Goal: Information Seeking & Learning: Check status

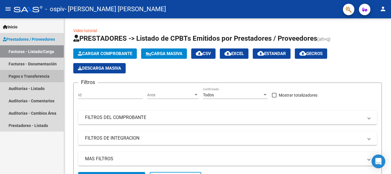
click at [30, 75] on link "Pagos x Transferencia" at bounding box center [32, 76] width 64 height 12
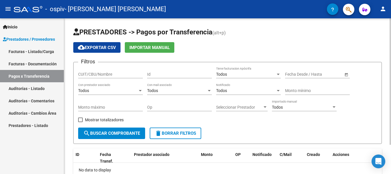
click at [106, 133] on span "search Buscar Comprobante" at bounding box center [111, 133] width 57 height 5
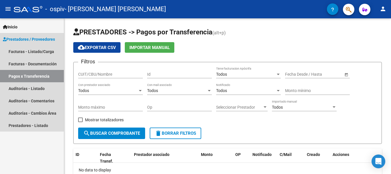
click at [34, 78] on link "Pagos x Transferencia" at bounding box center [32, 76] width 64 height 12
click at [27, 65] on link "Facturas - Documentación" at bounding box center [32, 64] width 64 height 12
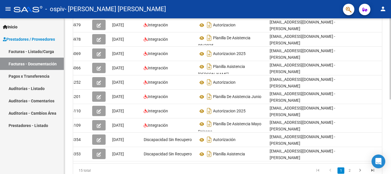
scroll to position [143, 0]
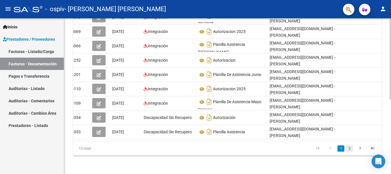
click at [349, 150] on link "2" at bounding box center [349, 148] width 7 height 6
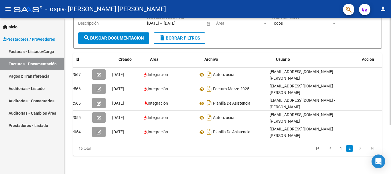
scroll to position [0, 0]
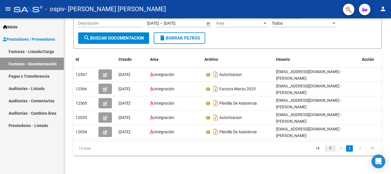
click at [330, 148] on icon "go to previous page" at bounding box center [330, 148] width 7 height 7
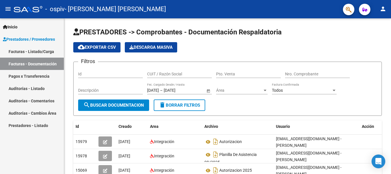
click at [29, 76] on link "Pagos x Transferencia" at bounding box center [32, 76] width 64 height 12
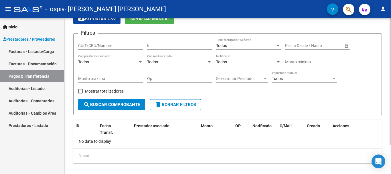
scroll to position [36, 0]
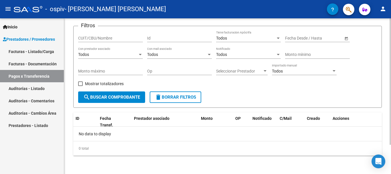
click at [124, 98] on span "search Buscar Comprobante" at bounding box center [111, 97] width 57 height 5
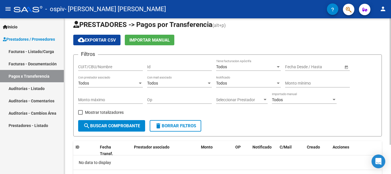
scroll to position [0, 0]
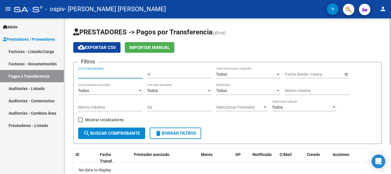
click at [104, 73] on input "CUIT/CBU/Nombre" at bounding box center [110, 74] width 65 height 5
type input "27383964968"
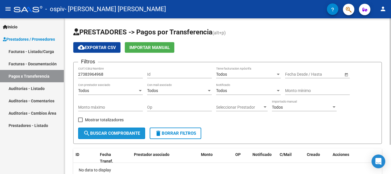
click at [133, 136] on button "search Buscar Comprobante" at bounding box center [111, 132] width 67 height 11
click at [79, 118] on span at bounding box center [80, 119] width 5 height 5
click at [80, 122] on input "Mostrar totalizadores" at bounding box center [80, 122] width 0 height 0
checkbox input "true"
click at [116, 134] on span "search Buscar Comprobante" at bounding box center [111, 133] width 57 height 5
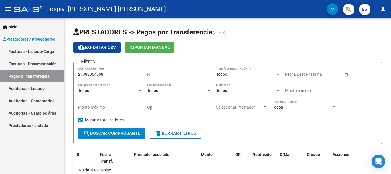
click at [25, 51] on link "Facturas - Listado/Carga" at bounding box center [32, 51] width 64 height 12
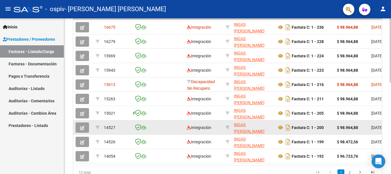
scroll to position [136, 0]
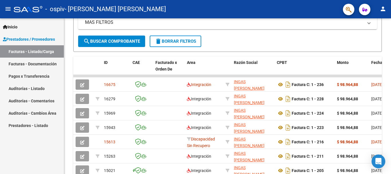
click at [25, 76] on link "Pagos x Transferencia" at bounding box center [32, 76] width 64 height 12
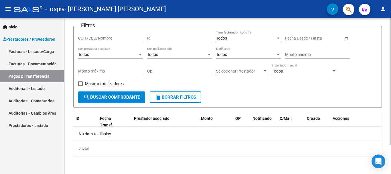
scroll to position [7, 0]
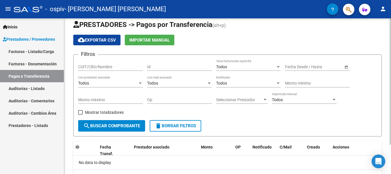
click at [95, 65] on input "CUIT/CBU/Nombre" at bounding box center [110, 66] width 65 height 5
click at [99, 62] on div "27 CUIT/CBU/Nombre" at bounding box center [110, 64] width 65 height 11
click at [99, 64] on input "27" at bounding box center [110, 66] width 65 height 5
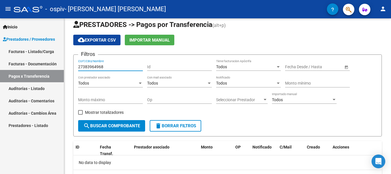
type input "27383964968"
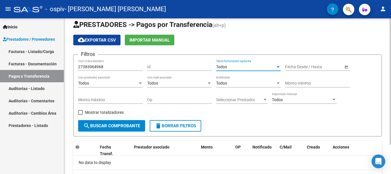
click at [278, 67] on div at bounding box center [278, 66] width 3 height 1
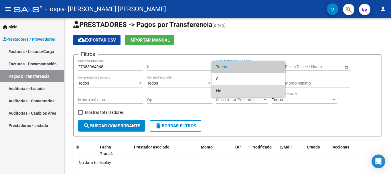
click at [220, 90] on span "No" at bounding box center [248, 91] width 65 height 12
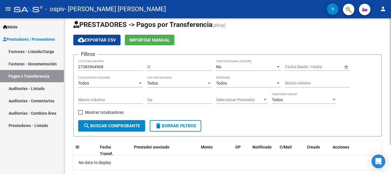
click at [346, 66] on span "Open calendar" at bounding box center [347, 67] width 14 height 14
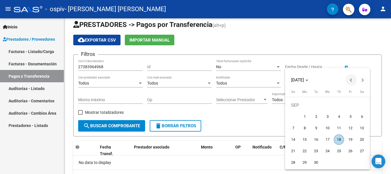
click at [351, 81] on button "Previous month" at bounding box center [351, 79] width 11 height 11
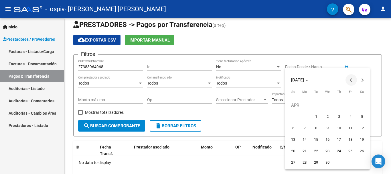
click at [351, 81] on button "Previous month" at bounding box center [351, 79] width 11 height 11
click at [362, 105] on span "1" at bounding box center [362, 105] width 10 height 10
type input "[DATE]"
click at [322, 63] on div at bounding box center [195, 87] width 391 height 174
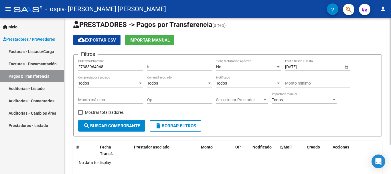
click at [321, 67] on input "text" at bounding box center [316, 66] width 28 height 5
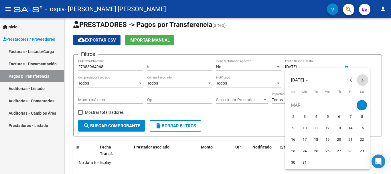
click at [362, 81] on button "Next month" at bounding box center [362, 79] width 11 height 11
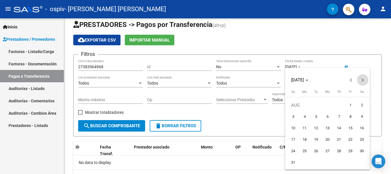
click at [362, 81] on button "Next month" at bounding box center [362, 79] width 11 height 11
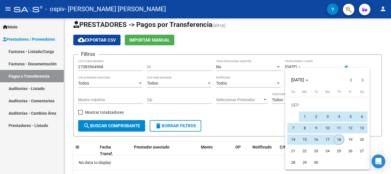
drag, startPoint x: 338, startPoint y: 139, endPoint x: 315, endPoint y: 106, distance: 40.5
click at [338, 139] on span "18" at bounding box center [339, 139] width 10 height 10
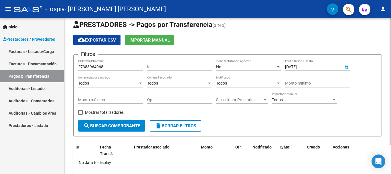
type input "[DATE]"
click at [103, 84] on div "Todos" at bounding box center [108, 83] width 60 height 5
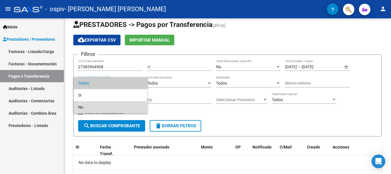
click at [92, 108] on span "No" at bounding box center [110, 107] width 65 height 12
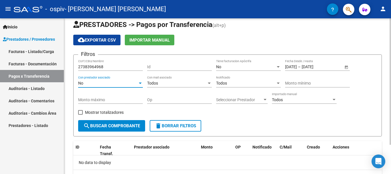
click at [170, 84] on div "Todos" at bounding box center [177, 83] width 60 height 5
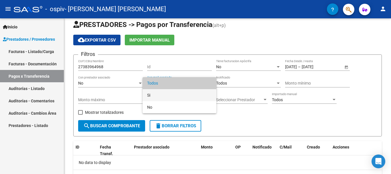
click at [159, 95] on span "Si" at bounding box center [179, 95] width 65 height 12
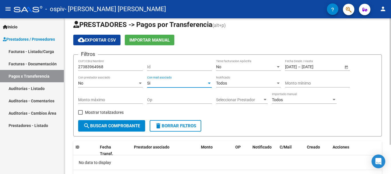
click at [239, 85] on div "Todos" at bounding box center [246, 83] width 60 height 5
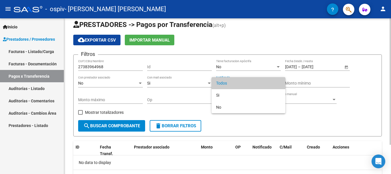
click at [239, 85] on span "Todos" at bounding box center [248, 83] width 65 height 12
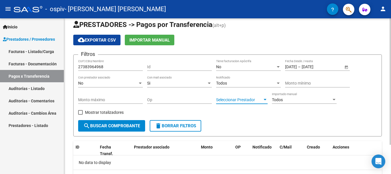
click at [265, 100] on div at bounding box center [265, 99] width 3 height 1
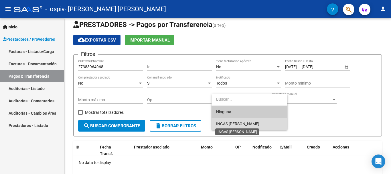
click at [247, 125] on span "INGAS [PERSON_NAME]" at bounding box center [237, 123] width 43 height 5
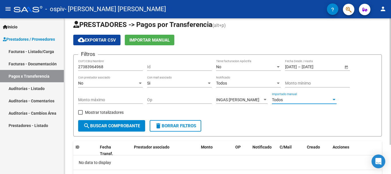
click at [334, 100] on div at bounding box center [334, 99] width 3 height 1
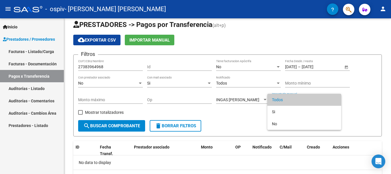
click at [144, 42] on div at bounding box center [195, 87] width 391 height 174
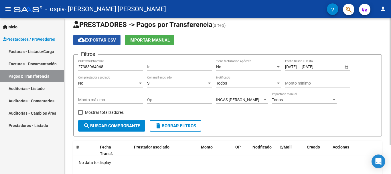
click at [91, 40] on span "cloud_download Exportar CSV" at bounding box center [97, 40] width 38 height 5
click at [333, 98] on div at bounding box center [334, 99] width 5 height 5
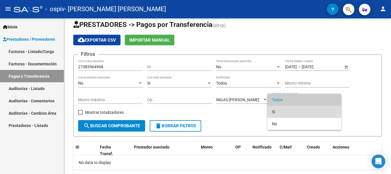
click at [278, 111] on span "Si" at bounding box center [304, 112] width 65 height 12
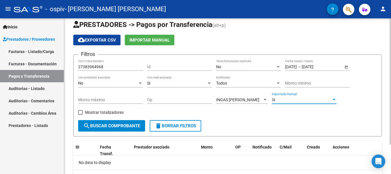
click at [80, 112] on span at bounding box center [80, 112] width 5 height 5
click at [80, 115] on input "Mostrar totalizadores" at bounding box center [80, 115] width 0 height 0
checkbox input "true"
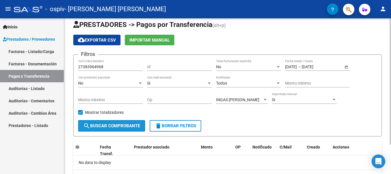
click at [122, 125] on span "search Buscar Comprobante" at bounding box center [111, 125] width 57 height 5
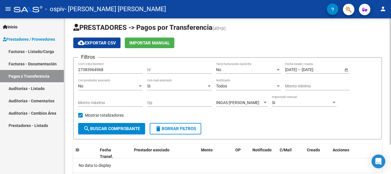
scroll to position [0, 0]
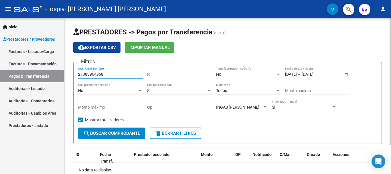
click at [107, 74] on input "27383964968" at bounding box center [110, 74] width 65 height 5
type input "2"
click at [253, 105] on div "INGAS [PERSON_NAME]" at bounding box center [239, 107] width 46 height 5
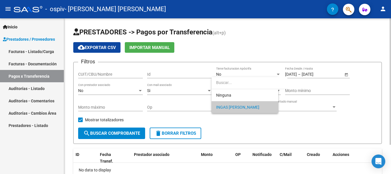
click at [253, 105] on span "INGAS [PERSON_NAME]" at bounding box center [245, 107] width 58 height 12
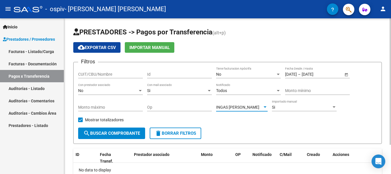
click at [253, 105] on div "INGAS [PERSON_NAME]" at bounding box center [239, 107] width 46 height 5
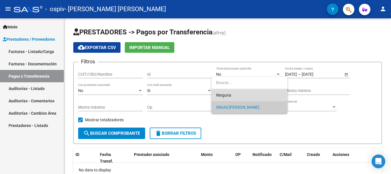
click at [237, 92] on span "Ninguna" at bounding box center [249, 95] width 67 height 12
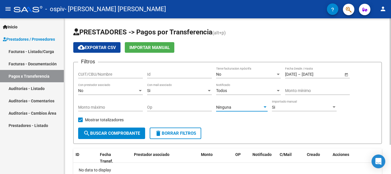
click at [330, 74] on input "[DATE]" at bounding box center [316, 74] width 28 height 5
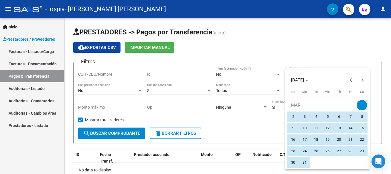
click at [263, 168] on div at bounding box center [195, 87] width 391 height 174
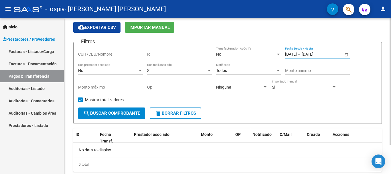
scroll to position [29, 0]
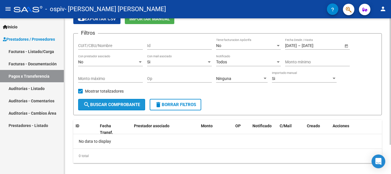
click at [111, 104] on span "search Buscar Comprobante" at bounding box center [111, 104] width 57 height 5
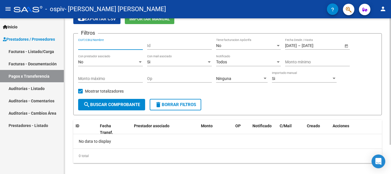
click at [107, 47] on input "CUIT/CBU/Nombre" at bounding box center [110, 45] width 65 height 5
click at [95, 42] on div "CUIT/CBU/Nombre" at bounding box center [110, 43] width 65 height 11
click at [95, 44] on input "CUIT/CBU/Nombre" at bounding box center [110, 45] width 65 height 5
type input "27383964968"
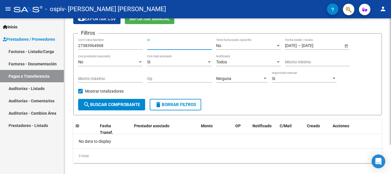
click at [175, 43] on input "Id" at bounding box center [179, 45] width 65 height 5
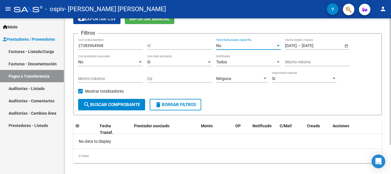
click at [237, 44] on div "No" at bounding box center [246, 45] width 60 height 5
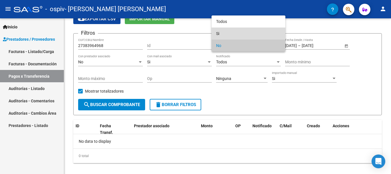
click at [233, 33] on span "Si" at bounding box center [248, 33] width 65 height 12
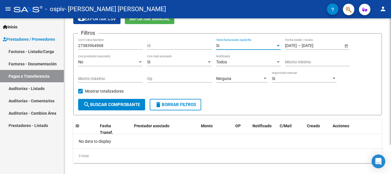
click at [241, 47] on div "Si" at bounding box center [246, 45] width 60 height 5
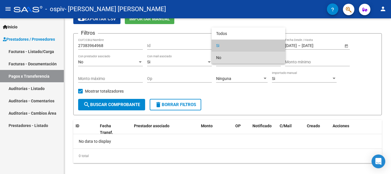
click at [235, 57] on span "No" at bounding box center [248, 58] width 65 height 12
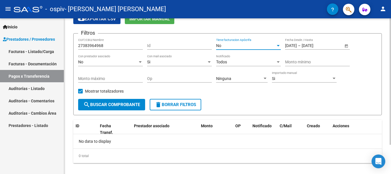
click at [93, 62] on div "No" at bounding box center [108, 62] width 60 height 5
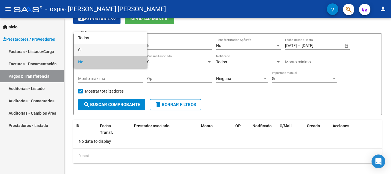
click at [94, 50] on span "Si" at bounding box center [110, 50] width 65 height 12
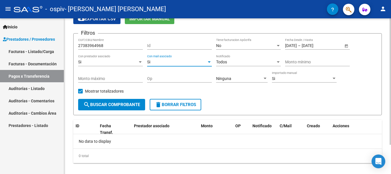
click at [209, 63] on div at bounding box center [209, 62] width 5 height 5
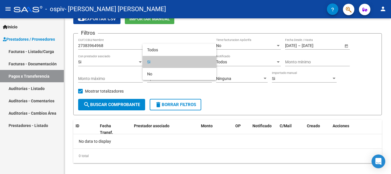
click at [184, 64] on span "Si" at bounding box center [179, 62] width 65 height 12
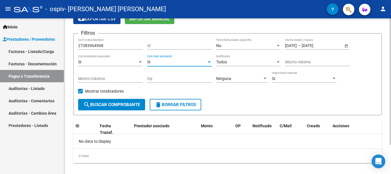
click at [236, 62] on div "Todos" at bounding box center [246, 62] width 60 height 5
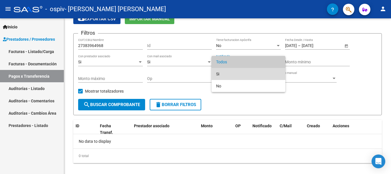
click at [221, 72] on span "Si" at bounding box center [248, 74] width 65 height 12
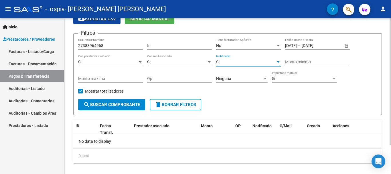
click at [298, 60] on input "Monto mínimo" at bounding box center [317, 62] width 65 height 5
click at [265, 78] on div at bounding box center [265, 78] width 3 height 1
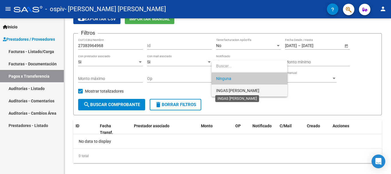
click at [236, 93] on span "INGAS [PERSON_NAME]" at bounding box center [237, 90] width 43 height 5
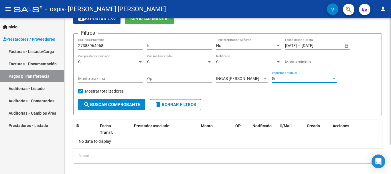
click at [334, 78] on div at bounding box center [334, 78] width 3 height 1
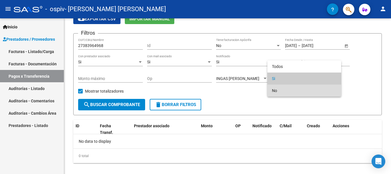
click at [296, 89] on span "No" at bounding box center [304, 90] width 65 height 12
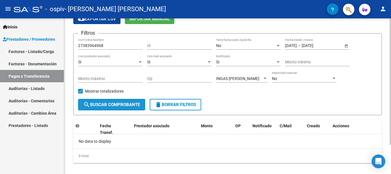
click at [107, 104] on span "search Buscar Comprobante" at bounding box center [111, 104] width 57 height 5
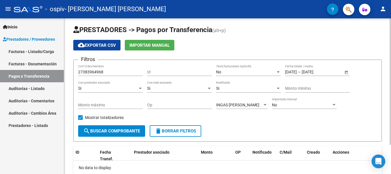
scroll to position [0, 0]
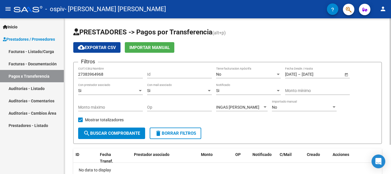
click at [109, 71] on div "27383964968 CUIT/CBU/Nombre" at bounding box center [110, 72] width 65 height 11
click at [109, 72] on div "27383964968 CUIT/CBU/Nombre" at bounding box center [110, 72] width 65 height 11
click at [109, 72] on input "27383964968" at bounding box center [110, 74] width 65 height 5
drag, startPoint x: 105, startPoint y: 72, endPoint x: 81, endPoint y: 72, distance: 23.8
click at [81, 72] on input "27383964968" at bounding box center [110, 74] width 65 height 5
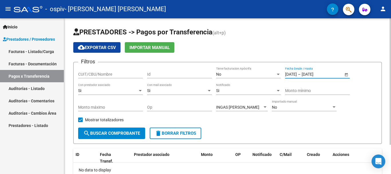
drag, startPoint x: 333, startPoint y: 74, endPoint x: 282, endPoint y: 75, distance: 51.0
click at [282, 75] on div "Filtros CUIT/CBU/Nombre Id No Tiene facturacion Apócrifa [DATE] [DATE] – [DATE]…" at bounding box center [227, 97] width 299 height 61
drag, startPoint x: 307, startPoint y: 74, endPoint x: 302, endPoint y: 74, distance: 4.9
click at [302, 74] on div "[DATE] [DATE] – Fecha fin" at bounding box center [314, 74] width 58 height 5
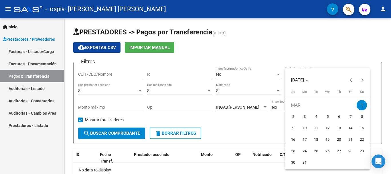
click at [328, 46] on div at bounding box center [195, 87] width 391 height 174
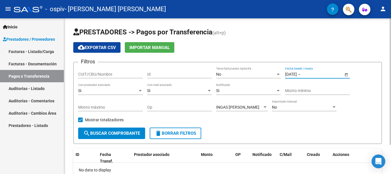
drag, startPoint x: 306, startPoint y: 73, endPoint x: 284, endPoint y: 75, distance: 22.7
click at [284, 75] on div "Filtros CUIT/CBU/Nombre Id No Tiene facturacion Apócrifa [DATE] [DATE] – Fecha …" at bounding box center [227, 97] width 299 height 61
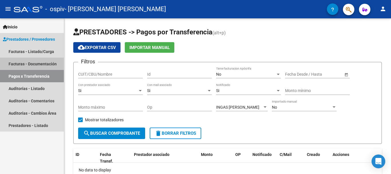
click at [29, 63] on link "Facturas - Documentación" at bounding box center [32, 64] width 64 height 12
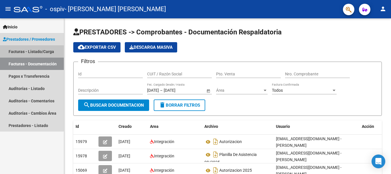
click at [24, 52] on link "Facturas - Listado/Carga" at bounding box center [32, 51] width 64 height 12
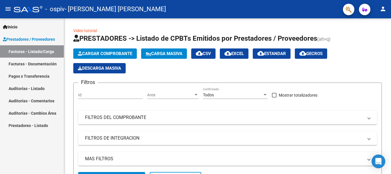
click at [33, 76] on link "Pagos x Transferencia" at bounding box center [32, 76] width 64 height 12
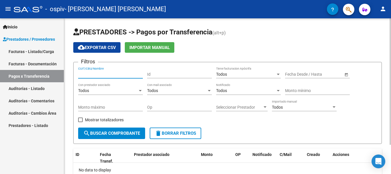
click at [111, 72] on input "CUIT/CBU/Nombre" at bounding box center [110, 74] width 65 height 5
type input "27383964968"
click at [156, 75] on input "Id" at bounding box center [179, 74] width 65 height 5
click at [209, 90] on div at bounding box center [209, 90] width 3 height 1
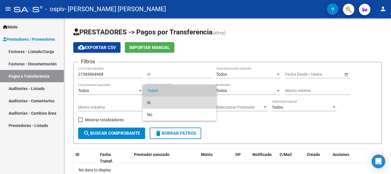
click at [167, 99] on span "Si" at bounding box center [179, 103] width 65 height 12
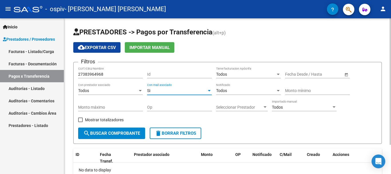
click at [141, 90] on div at bounding box center [140, 90] width 3 height 1
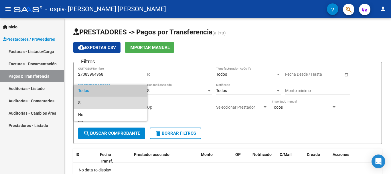
click at [105, 103] on span "Si" at bounding box center [110, 103] width 65 height 12
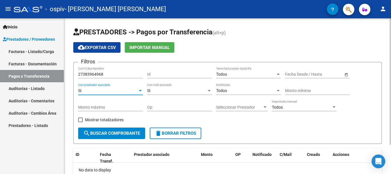
click at [277, 90] on div at bounding box center [278, 90] width 3 height 1
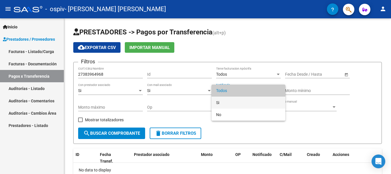
click at [224, 104] on span "Si" at bounding box center [248, 103] width 65 height 12
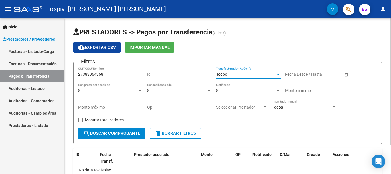
click at [278, 74] on div at bounding box center [278, 74] width 3 height 1
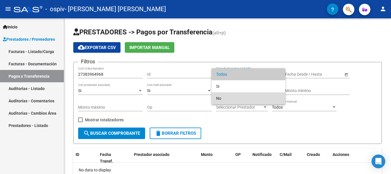
click at [236, 98] on span "No" at bounding box center [248, 98] width 65 height 12
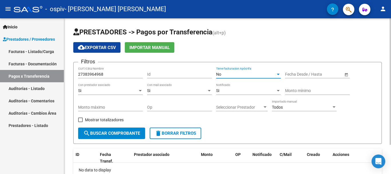
click at [318, 71] on div "Fecha inicio – Fecha fin Fecha Desde / Hasta" at bounding box center [314, 72] width 58 height 11
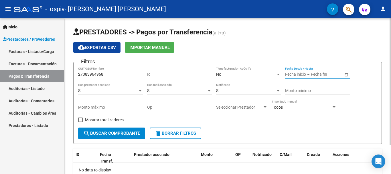
click at [154, 73] on input "Id" at bounding box center [179, 74] width 65 height 5
type input "38396496"
click at [304, 75] on input "text" at bounding box center [295, 74] width 21 height 5
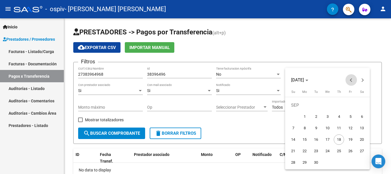
click at [351, 80] on button "Previous month" at bounding box center [351, 79] width 11 height 11
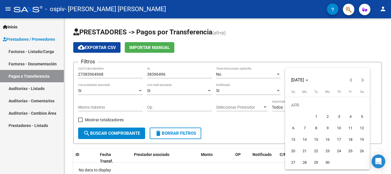
click at [318, 118] on span "1" at bounding box center [316, 116] width 10 height 10
type input "[DATE]"
drag, startPoint x: 269, startPoint y: 129, endPoint x: 289, endPoint y: 100, distance: 35.7
click at [269, 129] on div at bounding box center [195, 87] width 391 height 174
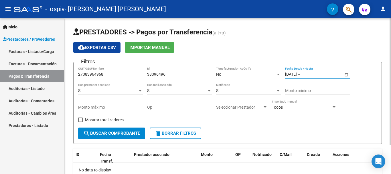
click at [319, 74] on input "text" at bounding box center [316, 74] width 28 height 5
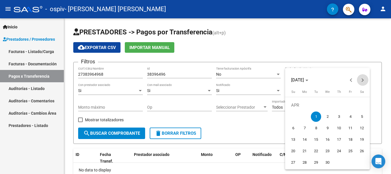
click at [363, 82] on span "Next month" at bounding box center [362, 79] width 11 height 11
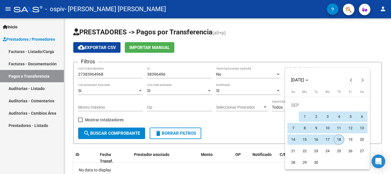
click at [341, 141] on span "18" at bounding box center [339, 139] width 10 height 10
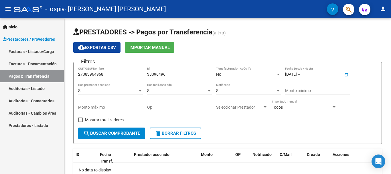
type input "[DATE]"
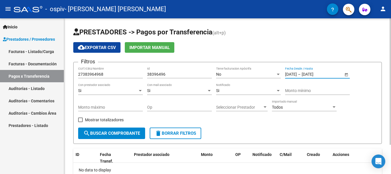
click at [299, 88] on input "Monto mínimo" at bounding box center [317, 90] width 65 height 5
type input "98"
type input "98000"
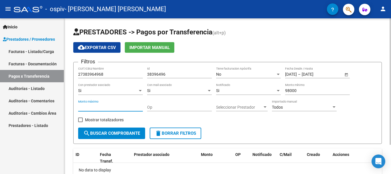
click at [125, 107] on input "Monto máximo" at bounding box center [110, 107] width 65 height 5
type input "200000"
click at [165, 107] on input "Op" at bounding box center [179, 107] width 65 height 5
click at [256, 109] on span "Seleccionar Prestador" at bounding box center [239, 107] width 46 height 5
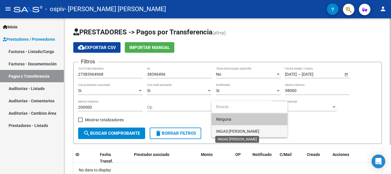
click at [228, 130] on span "INGAS [PERSON_NAME]" at bounding box center [237, 131] width 43 height 5
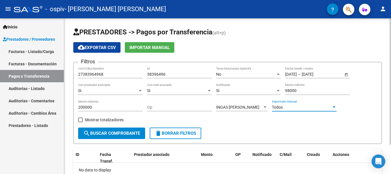
click at [334, 107] on div at bounding box center [334, 106] width 3 height 1
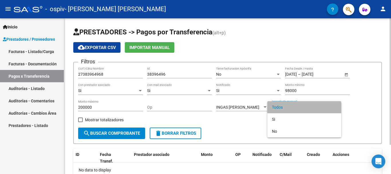
click at [334, 107] on span "Todos" at bounding box center [304, 107] width 65 height 12
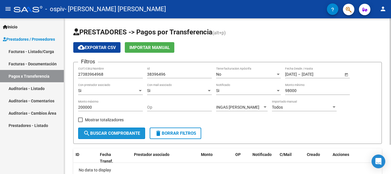
click at [101, 134] on span "search Buscar Comprobante" at bounding box center [111, 133] width 57 height 5
click at [80, 119] on span at bounding box center [80, 119] width 5 height 5
click at [80, 122] on input "Mostrar totalizadores" at bounding box center [80, 122] width 0 height 0
checkbox input "true"
click at [115, 134] on span "search Buscar Comprobante" at bounding box center [111, 133] width 57 height 5
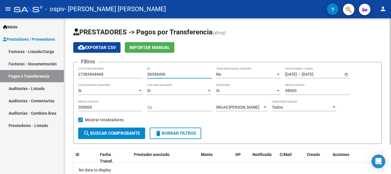
drag, startPoint x: 168, startPoint y: 74, endPoint x: 144, endPoint y: 74, distance: 24.6
click at [144, 74] on div "Filtros 27383964968 CUIT/CBU/Nombre 38396496 Id No Tiene facturacion Apócrifa […" at bounding box center [227, 97] width 299 height 61
drag, startPoint x: 333, startPoint y: 74, endPoint x: 311, endPoint y: 73, distance: 22.3
click at [311, 73] on div "[DATE] [DATE] – [DATE] [DATE]" at bounding box center [314, 74] width 58 height 5
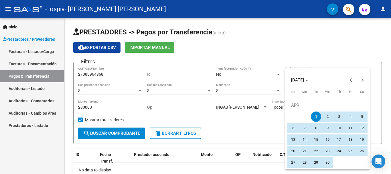
click at [334, 48] on div at bounding box center [195, 87] width 391 height 174
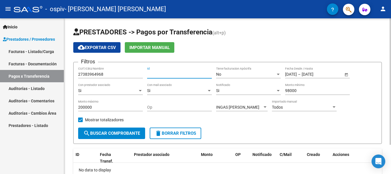
click at [160, 74] on input "Id" at bounding box center [179, 74] width 65 height 5
type input "383964968"
click at [278, 91] on div at bounding box center [278, 90] width 3 height 1
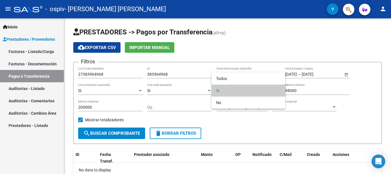
click at [107, 103] on div at bounding box center [195, 87] width 391 height 174
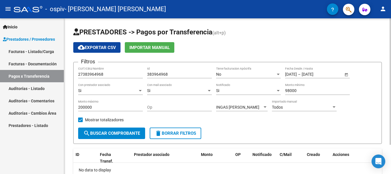
click at [104, 108] on input "200000" at bounding box center [110, 107] width 65 height 5
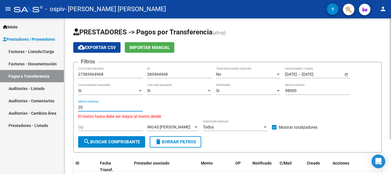
type input "2"
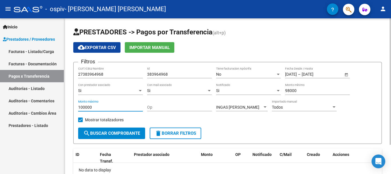
type input "100000"
click at [168, 108] on input "Op" at bounding box center [179, 107] width 65 height 5
click at [156, 109] on input "Op" at bounding box center [179, 107] width 65 height 5
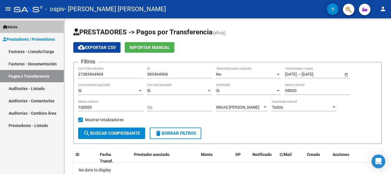
click at [28, 29] on link "Inicio" at bounding box center [32, 27] width 64 height 12
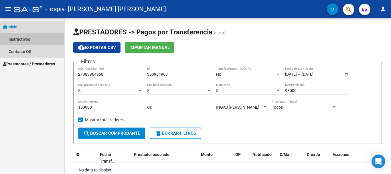
click at [23, 40] on link "Instructivos" at bounding box center [32, 39] width 64 height 12
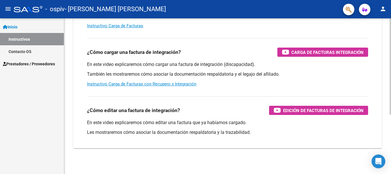
scroll to position [96, 0]
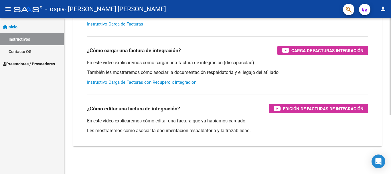
click at [140, 82] on link "Instructivo Carga de Facturas con Recupero x Integración" at bounding box center [141, 82] width 109 height 5
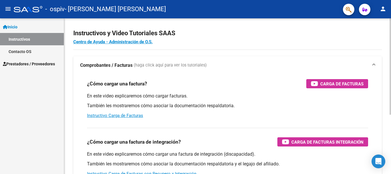
scroll to position [0, 0]
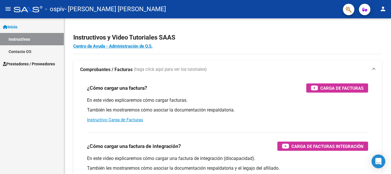
click at [8, 24] on span "Inicio" at bounding box center [10, 27] width 15 height 6
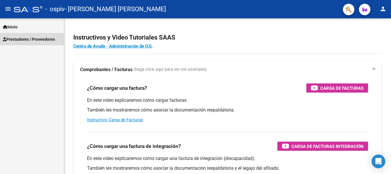
click at [26, 40] on span "Prestadores / Proveedores" at bounding box center [29, 39] width 52 height 6
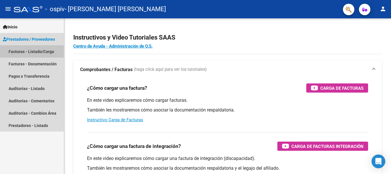
click at [32, 50] on link "Facturas - Listado/Carga" at bounding box center [32, 51] width 64 height 12
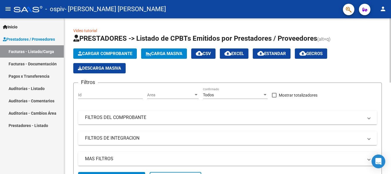
scroll to position [115, 0]
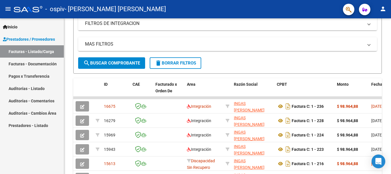
click at [39, 75] on link "Pagos x Transferencia" at bounding box center [32, 76] width 64 height 12
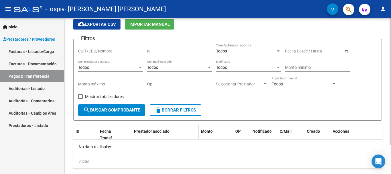
scroll to position [36, 0]
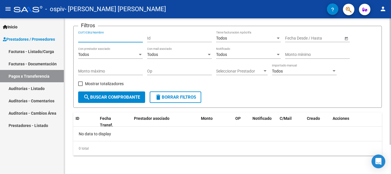
click at [97, 37] on input "CUIT/CBU/Nombre" at bounding box center [110, 38] width 65 height 5
type input "27383964968"
click at [156, 37] on input "Id" at bounding box center [179, 38] width 65 height 5
type input "383964968"
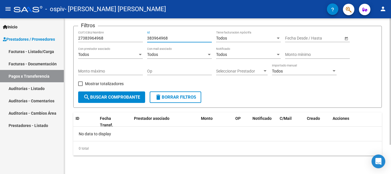
click at [236, 40] on div "Todos" at bounding box center [246, 38] width 60 height 5
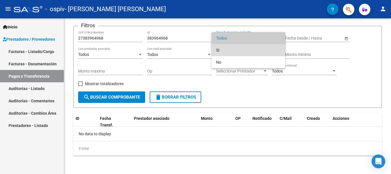
click at [231, 49] on span "Si" at bounding box center [248, 50] width 65 height 12
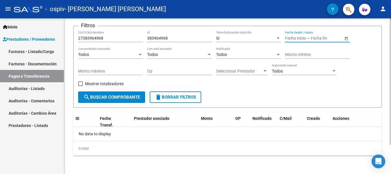
click at [293, 39] on input "text" at bounding box center [295, 38] width 21 height 5
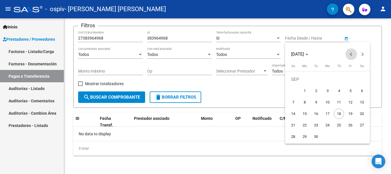
click at [351, 52] on button "Previous month" at bounding box center [351, 53] width 11 height 11
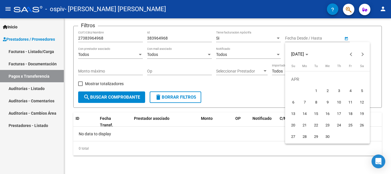
click at [319, 92] on span "1" at bounding box center [316, 91] width 10 height 10
type input "[DATE]"
click at [363, 53] on button "Next month" at bounding box center [362, 53] width 11 height 11
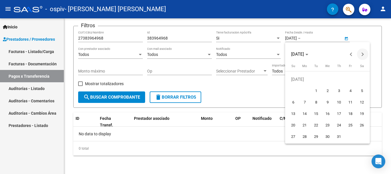
click at [363, 53] on button "Next month" at bounding box center [362, 53] width 11 height 11
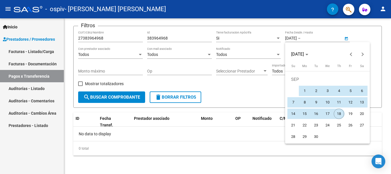
click at [341, 116] on span "18" at bounding box center [339, 114] width 10 height 10
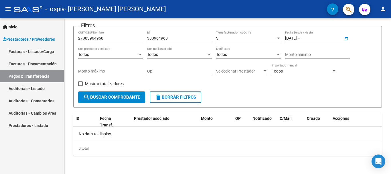
type input "[DATE]"
click at [117, 57] on div "Todos Con prestador asociado" at bounding box center [110, 52] width 65 height 11
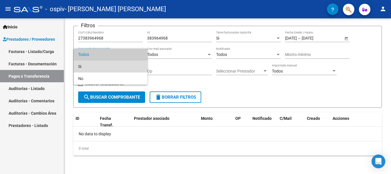
click at [103, 64] on span "Si" at bounding box center [110, 66] width 65 height 12
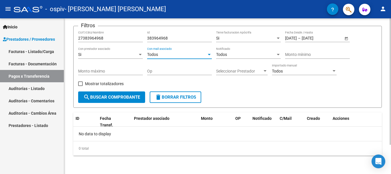
click at [161, 56] on div "Todos" at bounding box center [177, 54] width 60 height 5
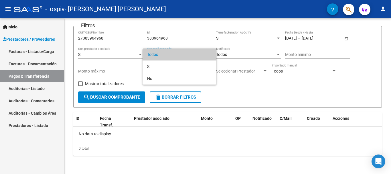
click at [109, 56] on div at bounding box center [195, 87] width 391 height 174
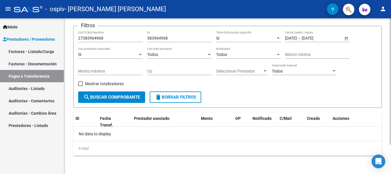
click at [138, 53] on div at bounding box center [140, 54] width 5 height 5
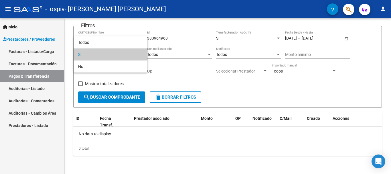
click at [160, 52] on div at bounding box center [195, 87] width 391 height 174
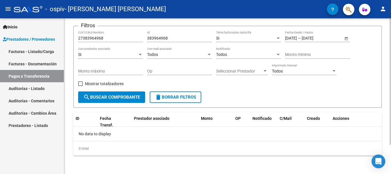
click at [210, 54] on div at bounding box center [209, 54] width 3 height 1
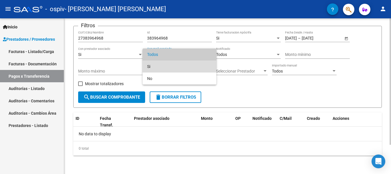
drag, startPoint x: 159, startPoint y: 65, endPoint x: 211, endPoint y: 55, distance: 53.0
click at [160, 65] on span "Si" at bounding box center [179, 66] width 65 height 12
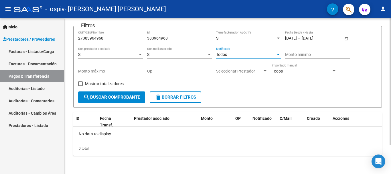
click at [230, 53] on div "Todos" at bounding box center [246, 54] width 60 height 5
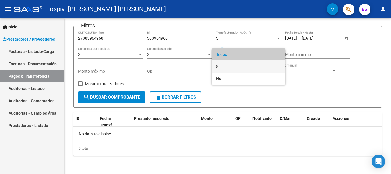
click at [224, 66] on span "Si" at bounding box center [248, 66] width 65 height 12
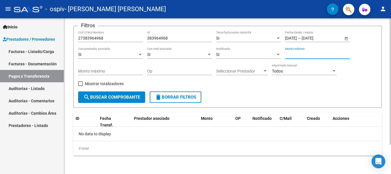
click at [308, 54] on input "Monto mínimo" at bounding box center [317, 54] width 65 height 5
type input "90000"
click at [101, 73] on input "Monto máximo" at bounding box center [110, 71] width 65 height 5
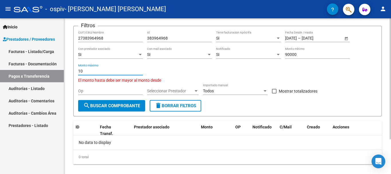
type input "1"
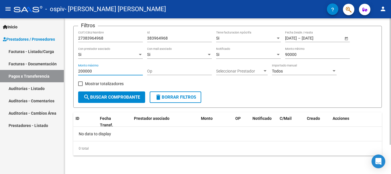
type input "200000"
click at [156, 72] on input "Op" at bounding box center [179, 71] width 65 height 5
click at [251, 71] on span "Seleccionar Prestador" at bounding box center [239, 71] width 46 height 5
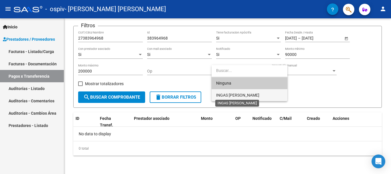
click at [241, 97] on span "INGAS [PERSON_NAME]" at bounding box center [237, 95] width 43 height 5
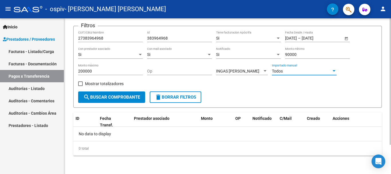
click at [334, 69] on div at bounding box center [334, 71] width 5 height 5
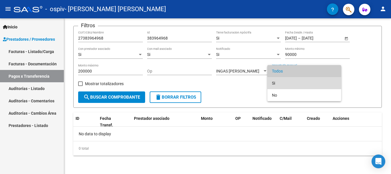
click at [289, 86] on span "Si" at bounding box center [304, 83] width 65 height 12
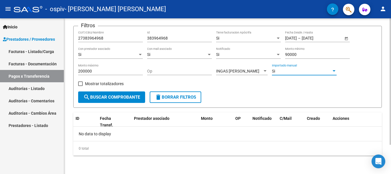
click at [277, 38] on div at bounding box center [278, 38] width 3 height 1
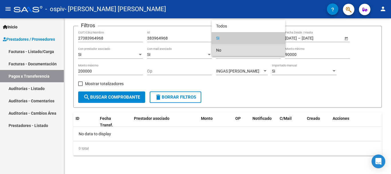
click at [244, 50] on span "No" at bounding box center [248, 50] width 65 height 12
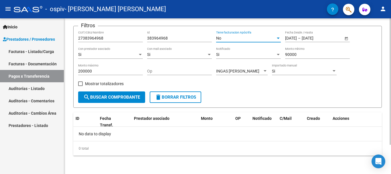
click at [168, 38] on input "383964968" at bounding box center [179, 38] width 65 height 5
type input "3"
click at [158, 72] on input "Op" at bounding box center [179, 71] width 65 height 5
click at [182, 73] on input "Op" at bounding box center [179, 71] width 65 height 5
click at [153, 38] on input "Id" at bounding box center [179, 38] width 65 height 5
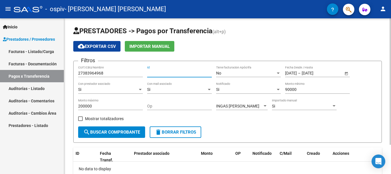
scroll to position [0, 0]
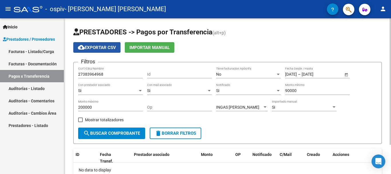
click at [97, 49] on span "cloud_download Exportar CSV" at bounding box center [97, 47] width 38 height 5
click at [109, 136] on button "search Buscar Comprobante" at bounding box center [111, 132] width 67 height 11
click at [162, 72] on input "Id" at bounding box center [179, 74] width 65 height 5
type input "00000220"
click at [158, 108] on input "Op" at bounding box center [179, 107] width 65 height 5
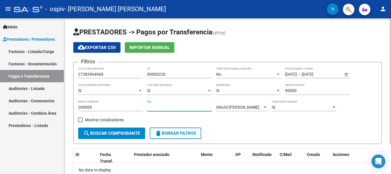
click at [177, 108] on input "Op" at bounding box center [179, 107] width 65 height 5
click at [110, 134] on span "search Buscar Comprobante" at bounding box center [111, 133] width 57 height 5
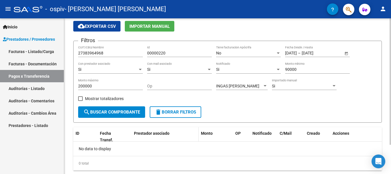
scroll to position [7, 0]
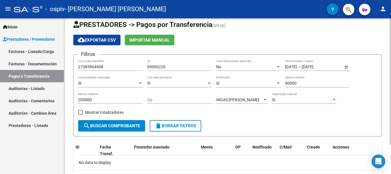
click at [161, 98] on input "Op" at bounding box center [179, 99] width 65 height 5
type input "00000220"
click at [163, 66] on input "00000220" at bounding box center [179, 66] width 65 height 5
type input "000002"
click at [164, 66] on input "Id" at bounding box center [179, 66] width 65 height 5
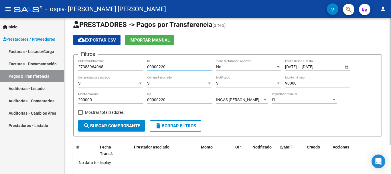
click at [167, 67] on input "00000220" at bounding box center [179, 66] width 65 height 5
type input "000002"
click at [80, 111] on span at bounding box center [80, 112] width 5 height 5
click at [80, 115] on input "Mostrar totalizadores" at bounding box center [80, 115] width 0 height 0
checkbox input "true"
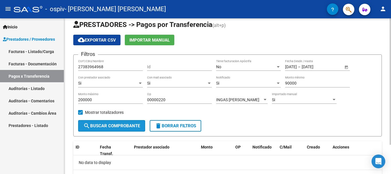
click at [106, 125] on span "search Buscar Comprobante" at bounding box center [111, 125] width 57 height 5
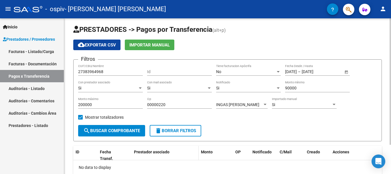
scroll to position [0, 0]
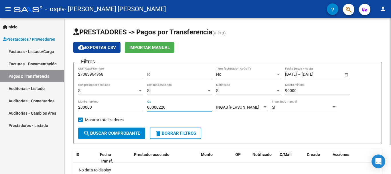
click at [167, 106] on input "00000220" at bounding box center [179, 107] width 65 height 5
type input "0"
click at [161, 75] on input "Id" at bounding box center [179, 74] width 65 height 5
type input "383964968"
click at [157, 109] on input "Op" at bounding box center [179, 107] width 65 height 5
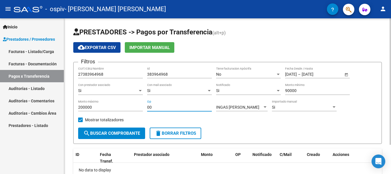
type input "0"
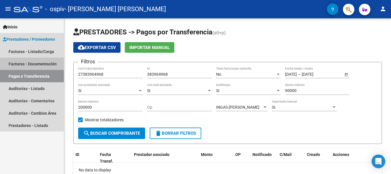
click at [35, 65] on link "Facturas - Documentación" at bounding box center [32, 64] width 64 height 12
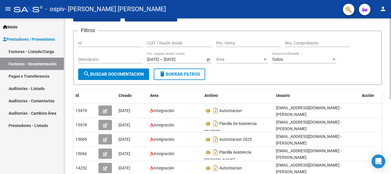
scroll to position [29, 0]
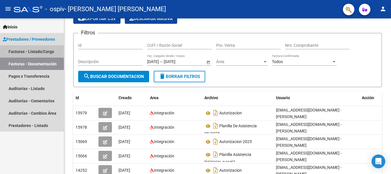
click at [35, 51] on link "Facturas - Listado/Carga" at bounding box center [32, 51] width 64 height 12
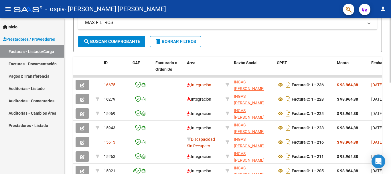
scroll to position [108, 0]
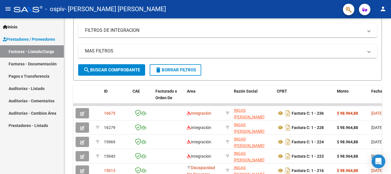
click at [34, 73] on link "Pagos x Transferencia" at bounding box center [32, 76] width 64 height 12
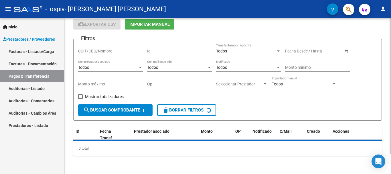
scroll to position [36, 0]
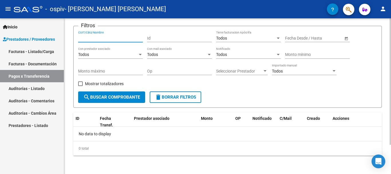
click at [96, 38] on input "CUIT/CBU/Nombre" at bounding box center [110, 38] width 65 height 5
type input "27383964968"
click at [157, 39] on input "Id" at bounding box center [179, 38] width 65 height 5
type input "15263"
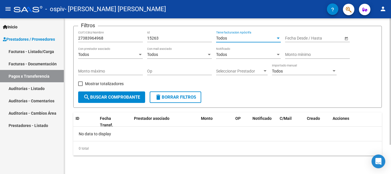
click at [251, 40] on div "Todos" at bounding box center [246, 38] width 60 height 5
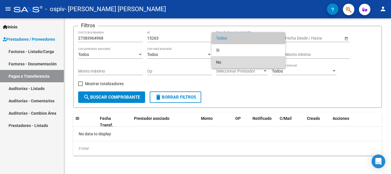
click at [237, 63] on span "No" at bounding box center [248, 62] width 65 height 12
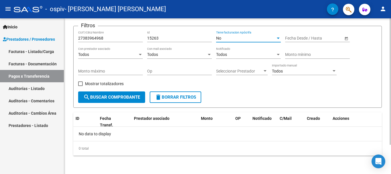
click at [302, 39] on input "text" at bounding box center [295, 38] width 21 height 5
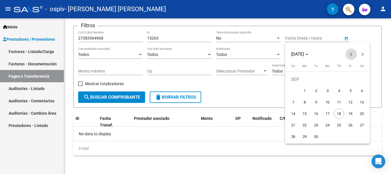
click at [352, 53] on button "Previous month" at bounding box center [351, 53] width 11 height 11
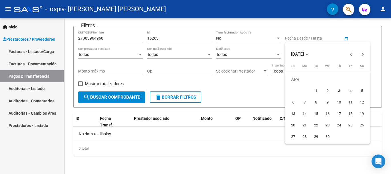
click at [317, 90] on span "1" at bounding box center [316, 91] width 10 height 10
type input "[DATE]"
click at [365, 55] on span "Next month" at bounding box center [362, 53] width 11 height 11
click at [341, 80] on span "1" at bounding box center [339, 79] width 10 height 10
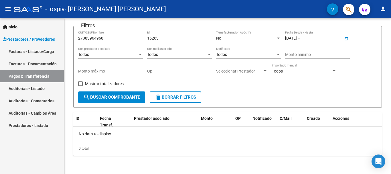
type input "[DATE]"
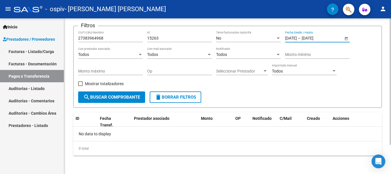
click at [141, 54] on div at bounding box center [140, 54] width 3 height 1
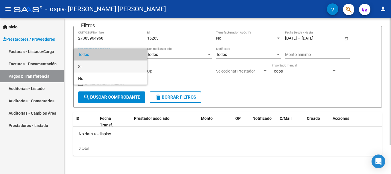
click at [116, 66] on span "Si" at bounding box center [110, 66] width 65 height 12
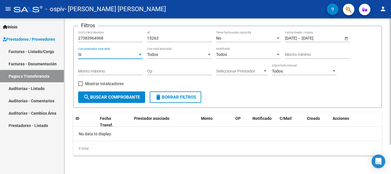
click at [162, 55] on div "Todos" at bounding box center [177, 54] width 60 height 5
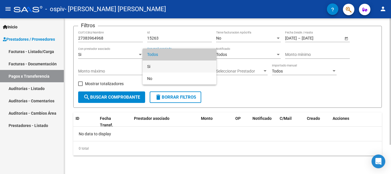
drag, startPoint x: 162, startPoint y: 63, endPoint x: 179, endPoint y: 63, distance: 17.5
click at [162, 63] on span "Si" at bounding box center [179, 66] width 65 height 12
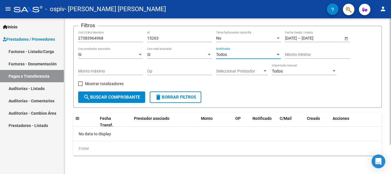
click at [232, 56] on div "Todos" at bounding box center [246, 54] width 60 height 5
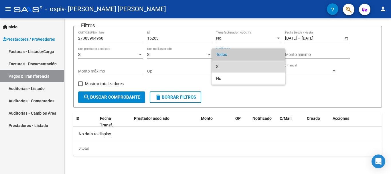
drag, startPoint x: 228, startPoint y: 66, endPoint x: 272, endPoint y: 58, distance: 44.7
click at [228, 65] on span "Si" at bounding box center [248, 66] width 65 height 12
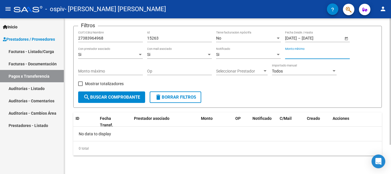
click at [295, 56] on input "Monto mínimo" at bounding box center [317, 54] width 65 height 5
type input "98"
